Goal: Check status: Check status

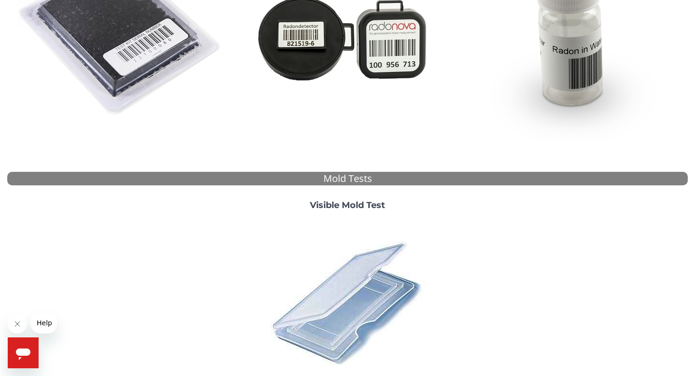
scroll to position [222, 0]
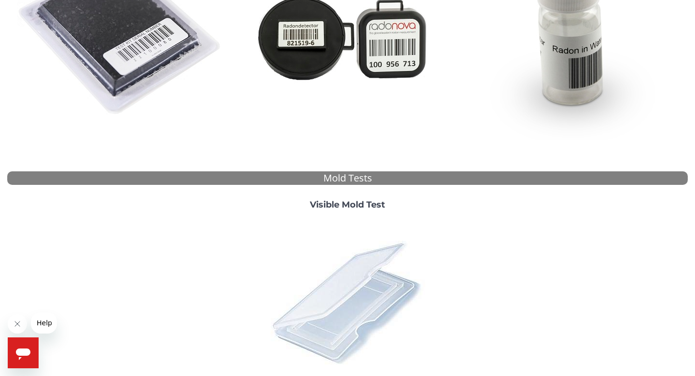
click at [360, 318] on img at bounding box center [347, 302] width 169 height 169
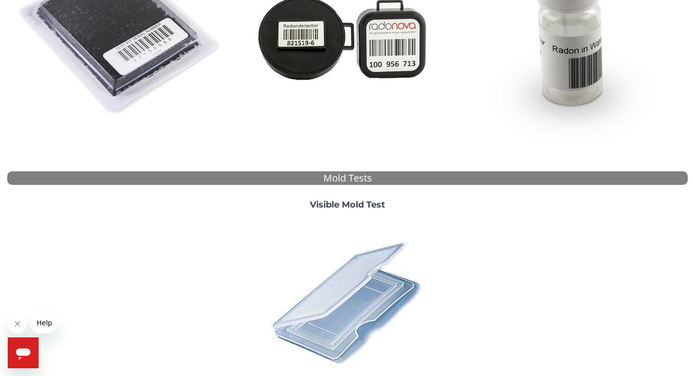
scroll to position [0, 0]
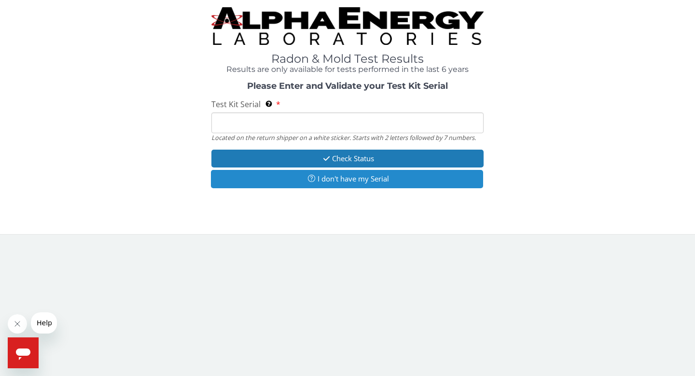
click at [260, 177] on button "I don't have my Serial" at bounding box center [347, 179] width 272 height 18
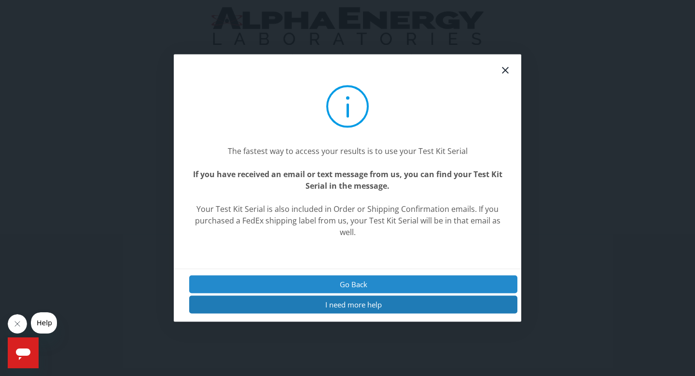
click at [281, 284] on button "Go Back" at bounding box center [353, 284] width 328 height 18
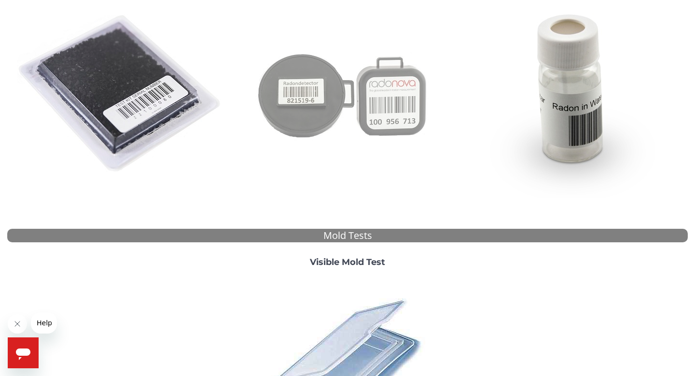
scroll to position [173, 0]
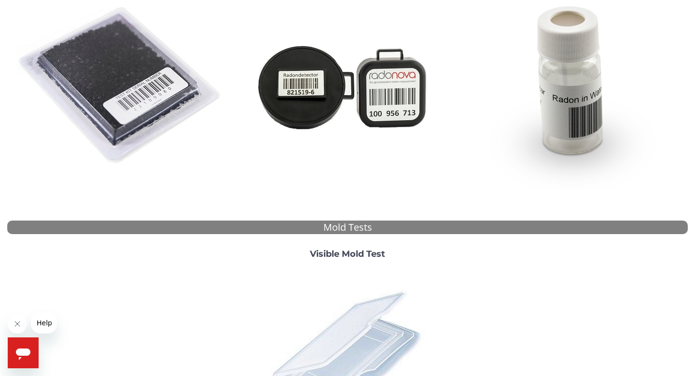
click at [338, 353] on img at bounding box center [347, 351] width 169 height 169
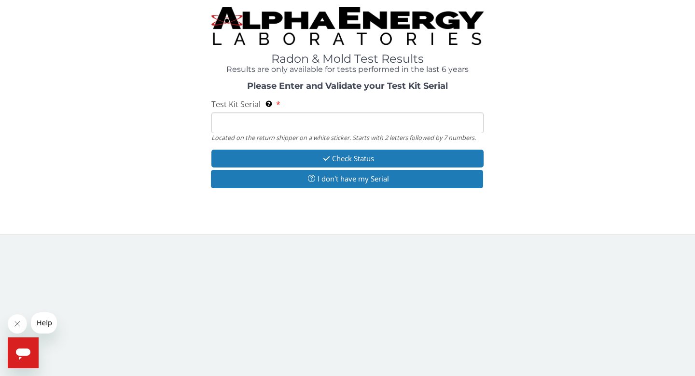
scroll to position [0, 0]
click at [219, 123] on input "Test Kit Serial Located on the return shipper on a white sticker. Starts with 2…" at bounding box center [347, 122] width 272 height 21
paste input "158524."
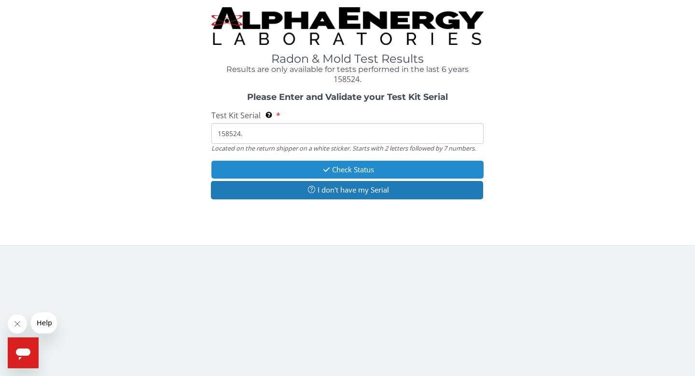
type input "158524."
click at [326, 166] on icon "button" at bounding box center [326, 169] width 11 height 7
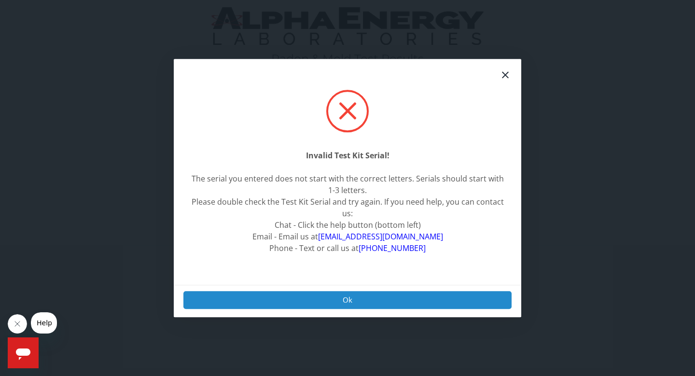
click at [306, 302] on button "Ok" at bounding box center [347, 300] width 328 height 18
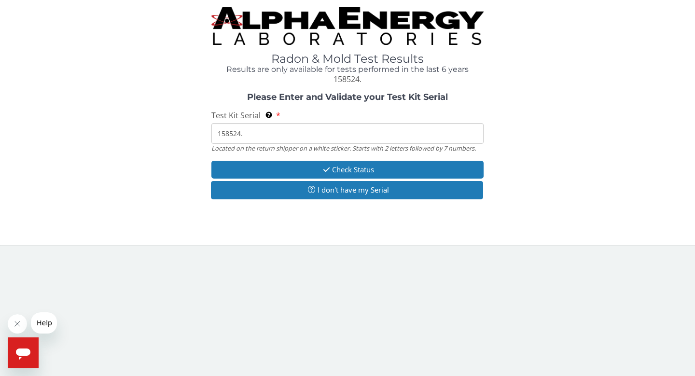
drag, startPoint x: 244, startPoint y: 131, endPoint x: 212, endPoint y: 129, distance: 31.4
click at [212, 129] on input "158524." at bounding box center [347, 133] width 272 height 21
